Goal: Ask a question

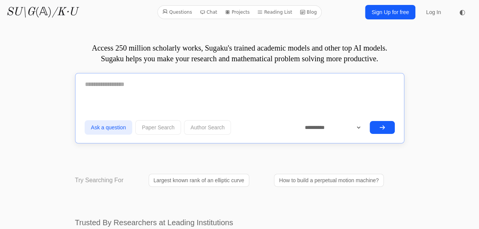
click at [184, 90] on textarea at bounding box center [240, 84] width 310 height 19
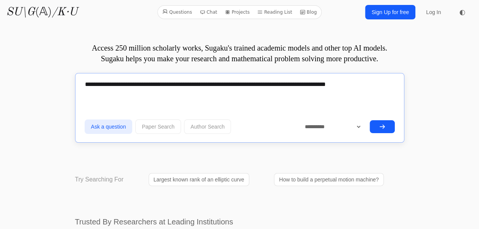
type textarea "**********"
click at [393, 130] on button "submit" at bounding box center [382, 126] width 25 height 13
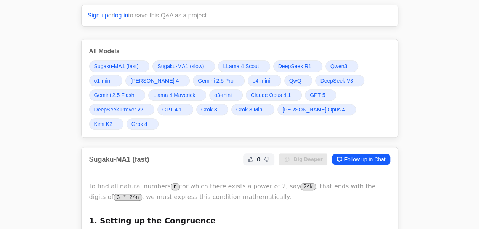
scroll to position [178, 0]
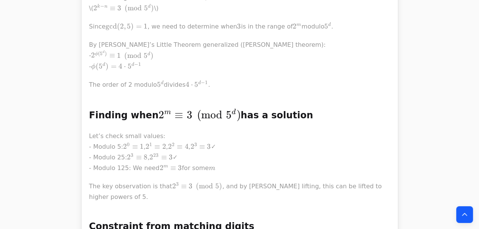
scroll to position [18405, 0]
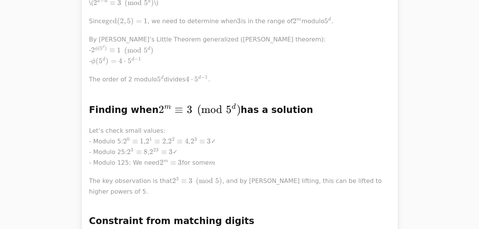
drag, startPoint x: 172, startPoint y: 86, endPoint x: 158, endPoint y: 158, distance: 73.5
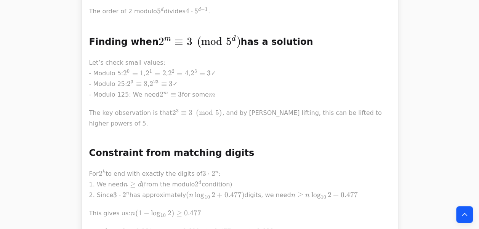
scroll to position [18540, 0]
